Goal: Find contact information: Obtain details needed to contact an individual or organization

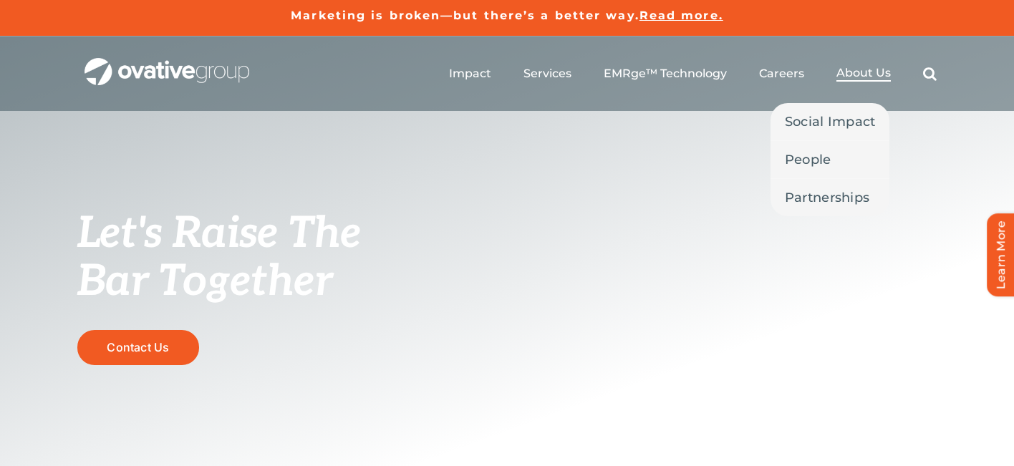
click at [865, 67] on span "About Us" at bounding box center [863, 73] width 54 height 14
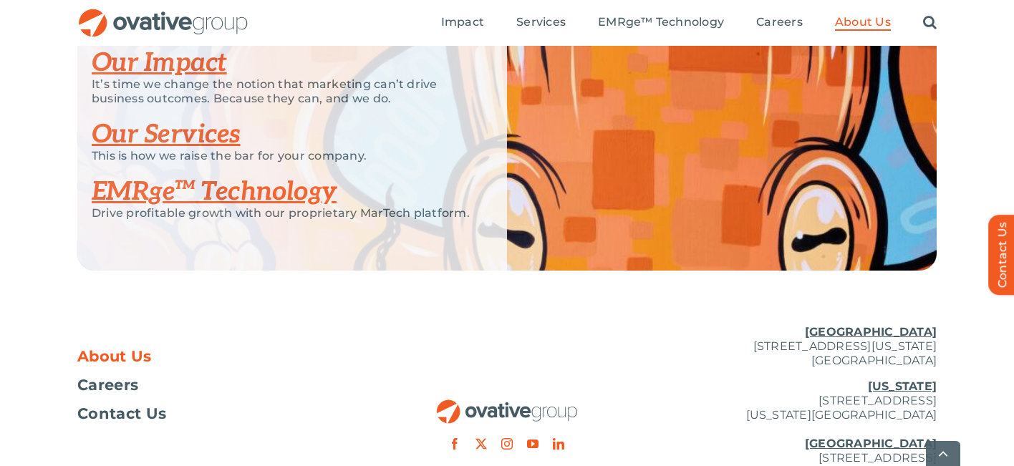
scroll to position [3217, 0]
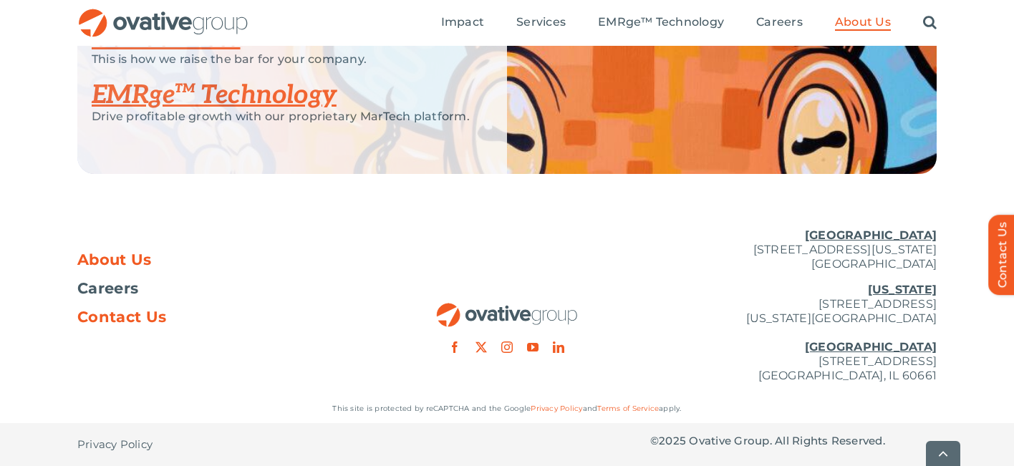
click at [158, 310] on span "Contact Us" at bounding box center [121, 317] width 89 height 14
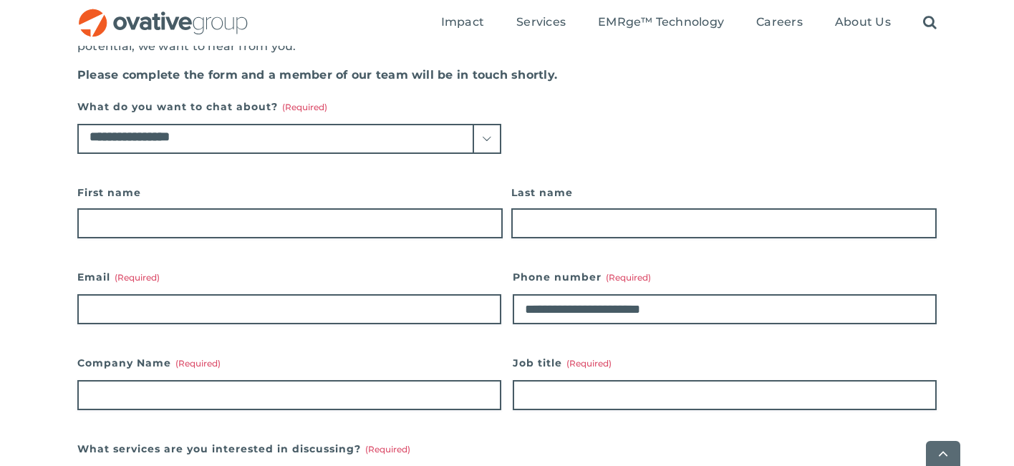
scroll to position [319, 0]
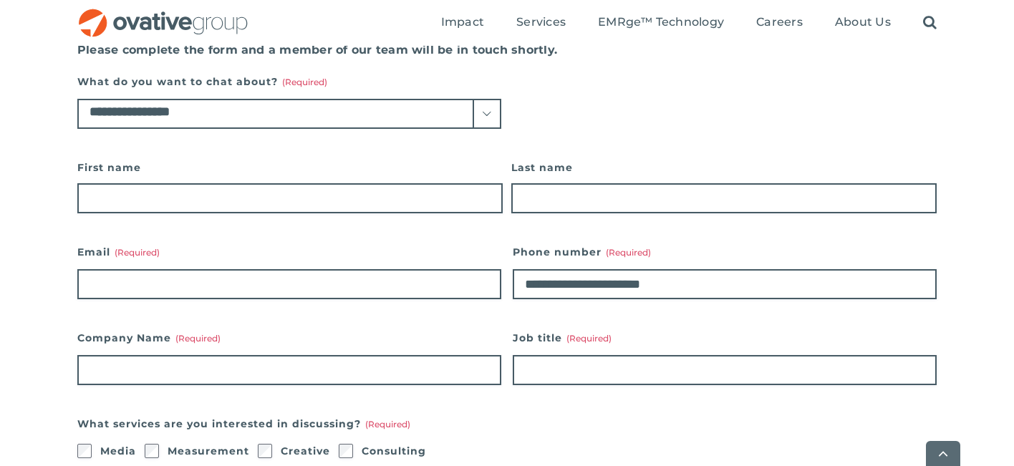
click at [483, 112] on select "**********" at bounding box center [289, 114] width 424 height 30
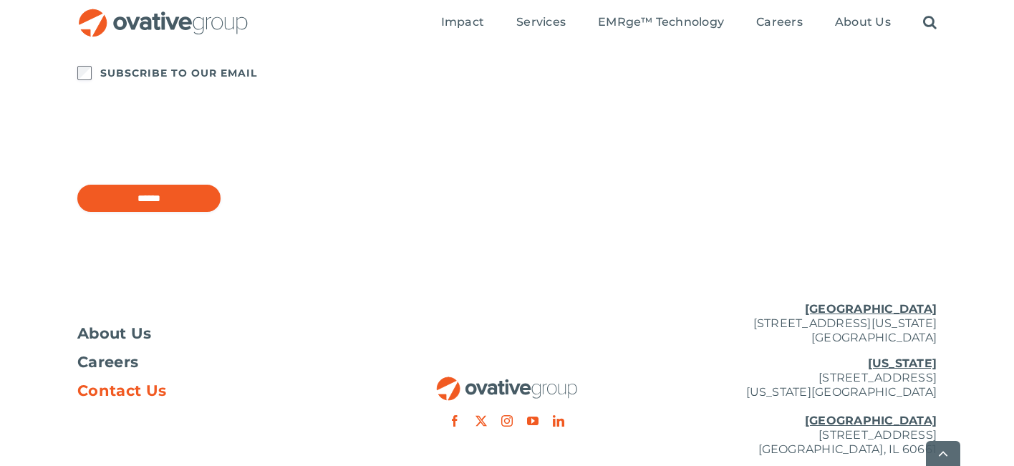
scroll to position [1329, 0]
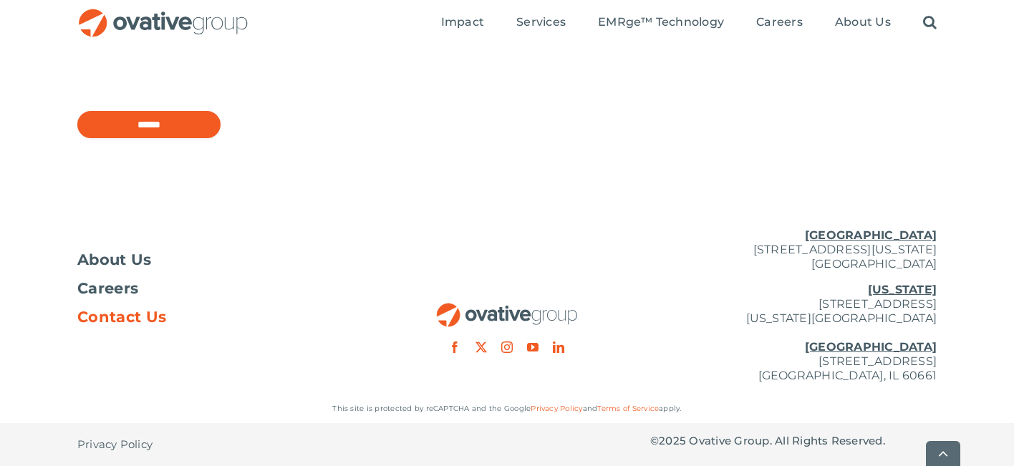
drag, startPoint x: 942, startPoint y: 264, endPoint x: 712, endPoint y: 246, distance: 229.9
click at [712, 246] on div "About Us Careers Contact Us [GEOGRAPHIC_DATA] [STREET_ADDRESS][GEOGRAPHIC_DATA]…" at bounding box center [507, 306] width 1014 height 178
copy p "[STREET_ADDRESS][US_STATE]"
